Goal: Task Accomplishment & Management: Use online tool/utility

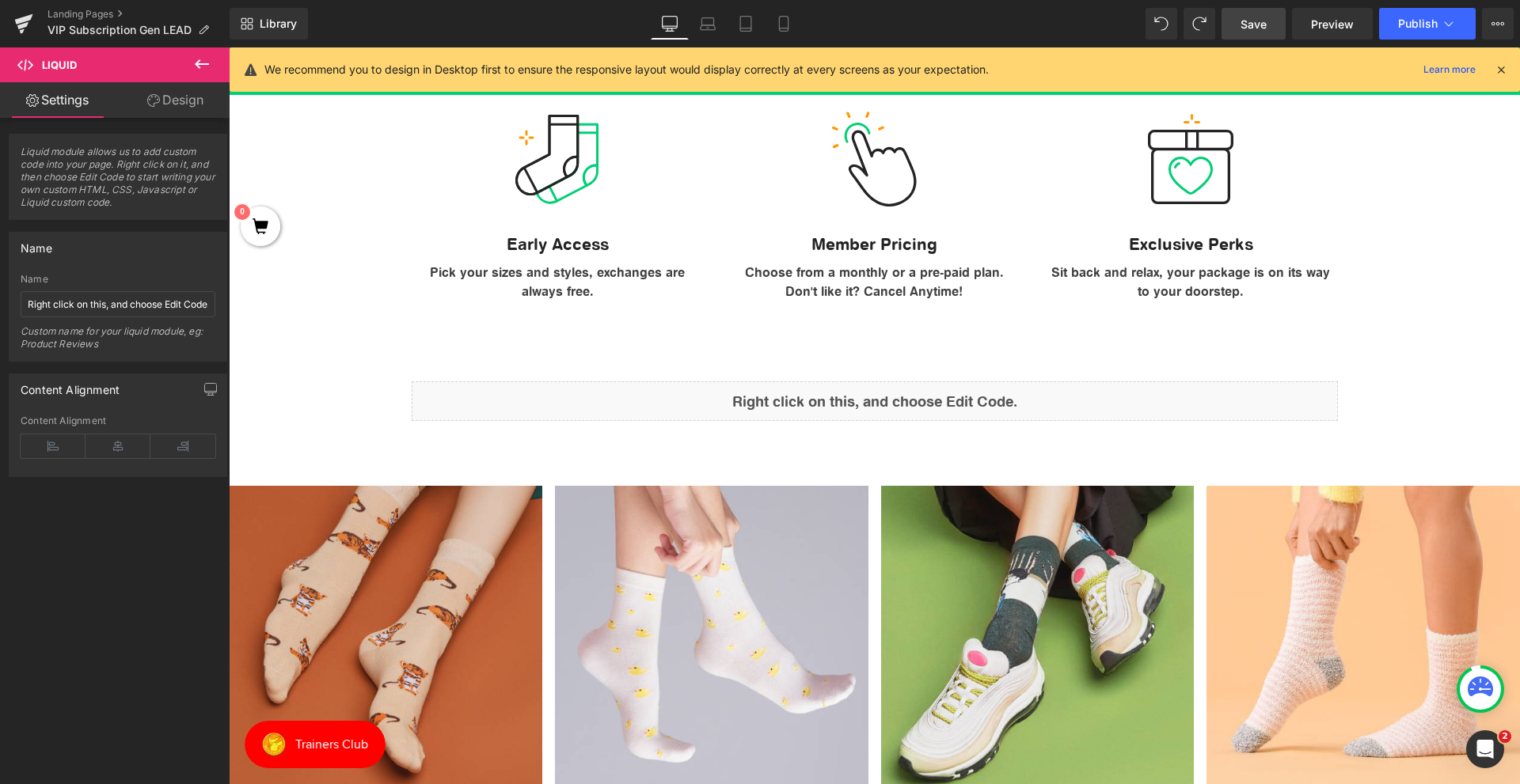
click at [1285, 23] on link "Save" at bounding box center [1253, 23] width 64 height 31
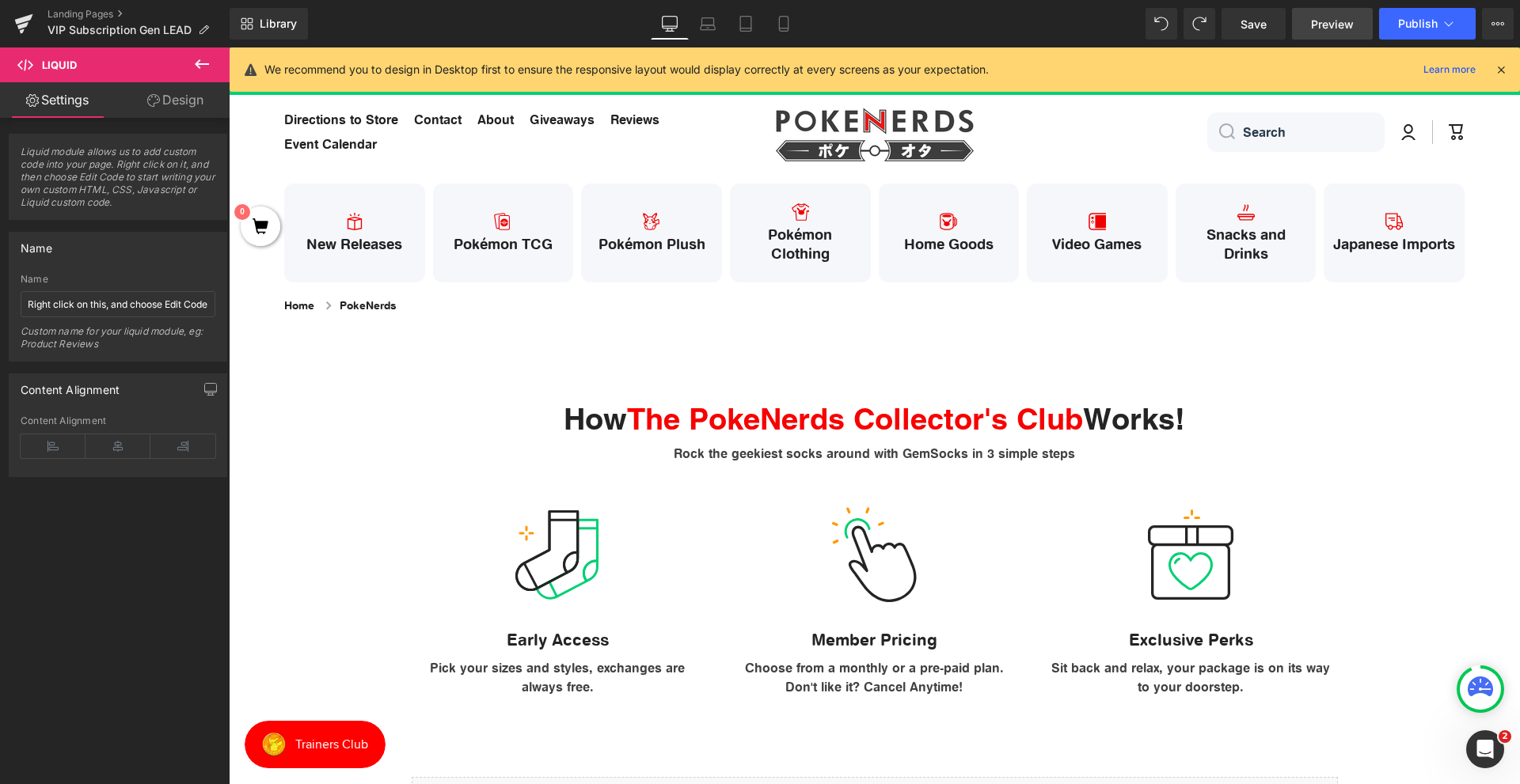
click at [1317, 30] on span "Preview" at bounding box center [1331, 23] width 43 height 17
